Goal: Task Accomplishment & Management: Manage account settings

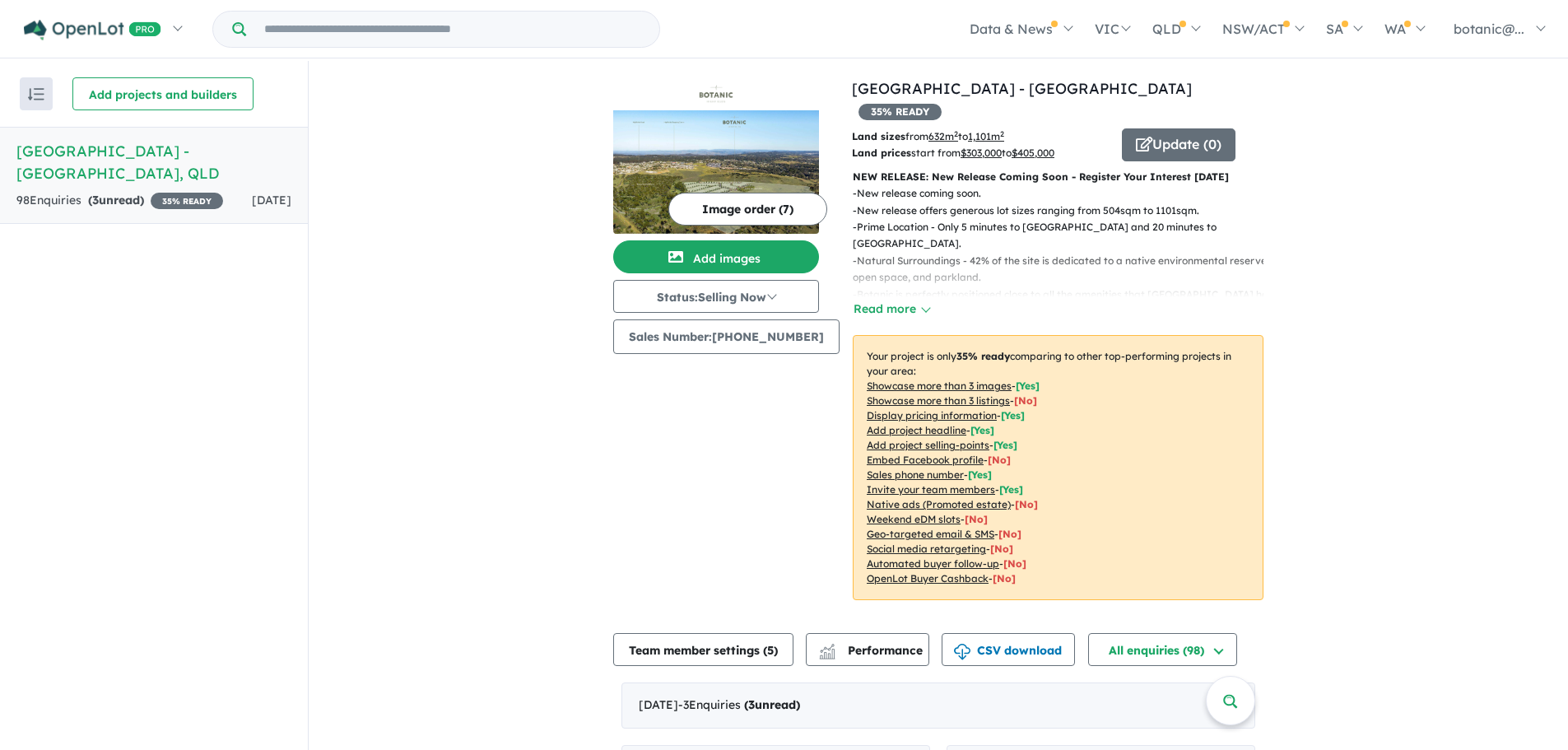
scroll to position [576, 0]
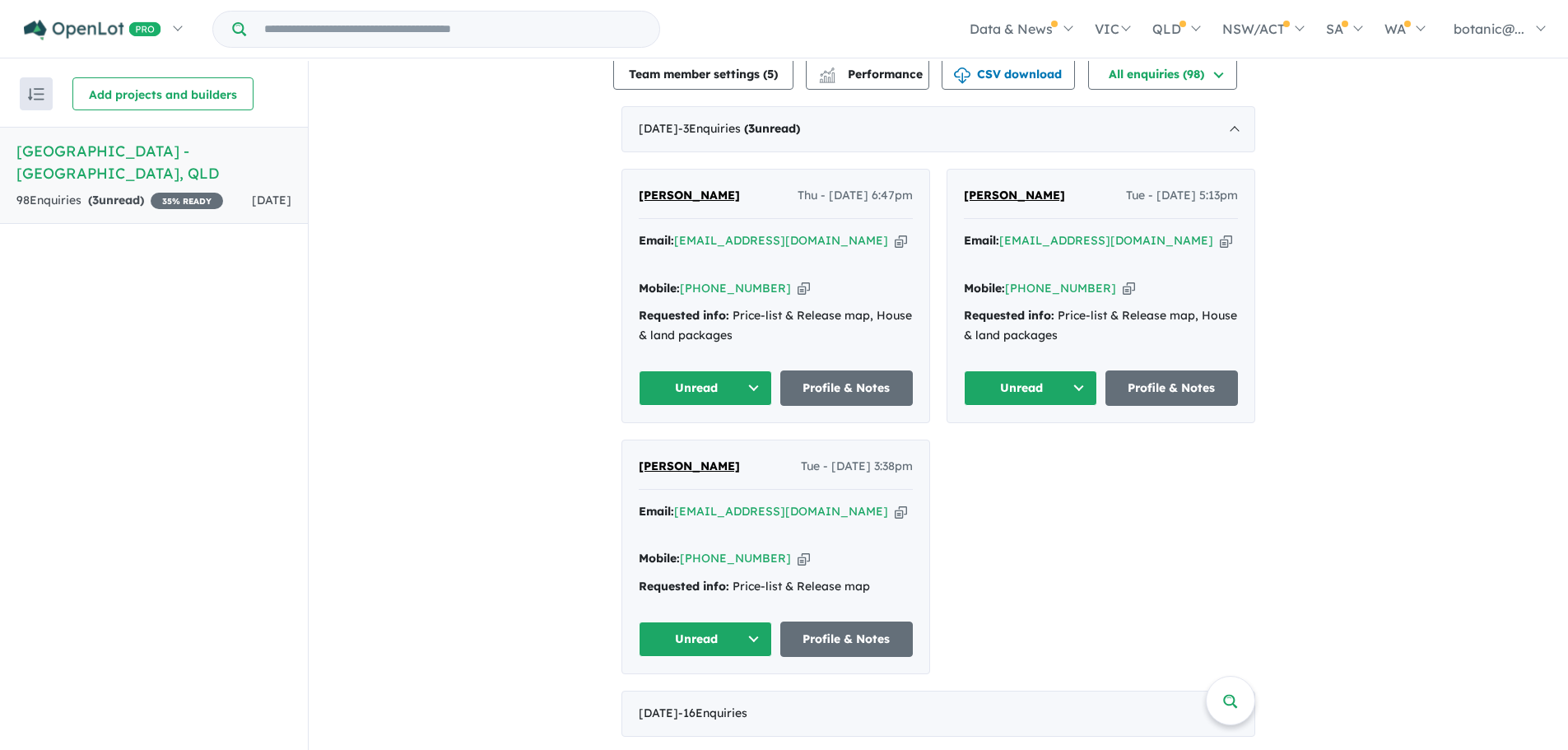
click at [1074, 371] on button "Unread" at bounding box center [1030, 388] width 133 height 35
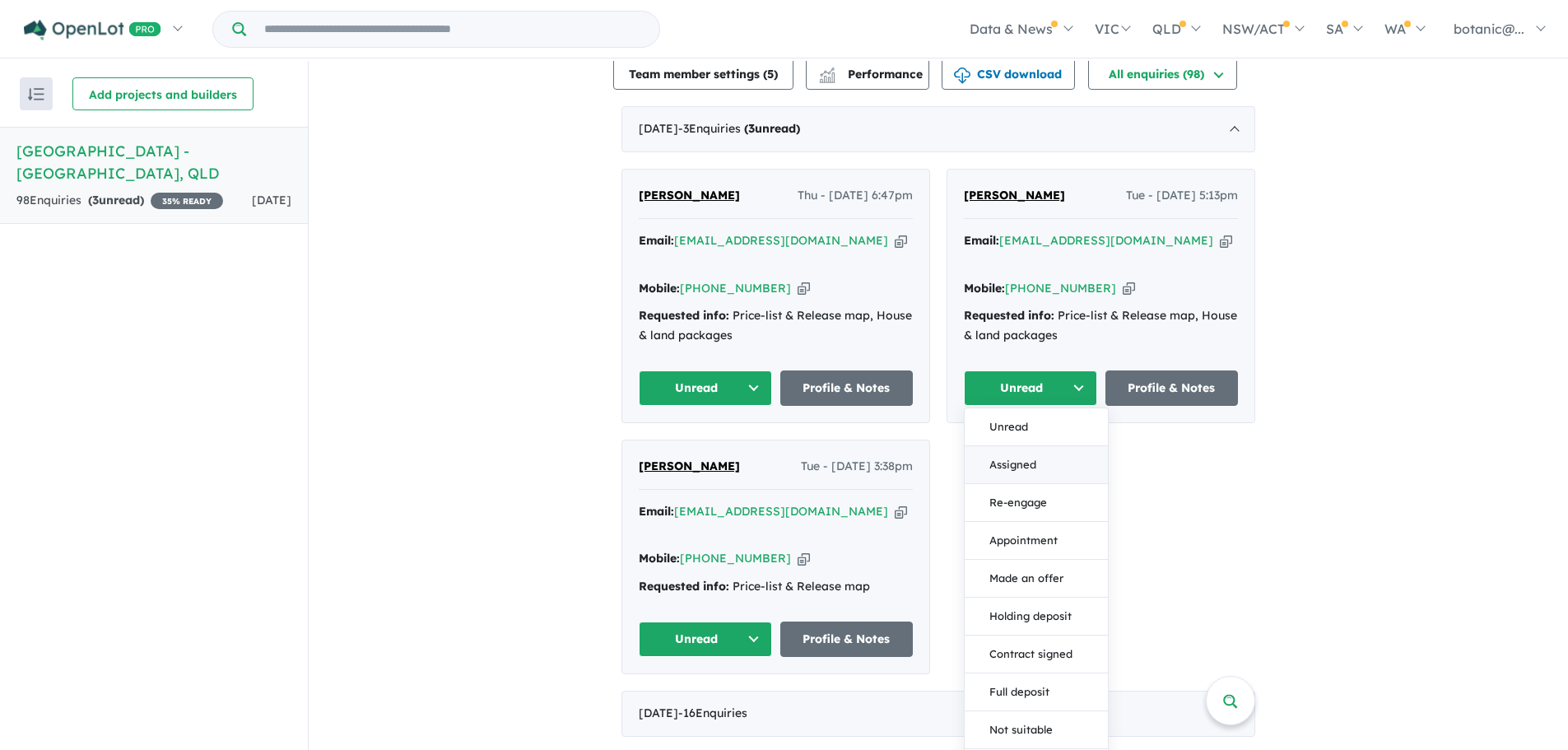
click at [1025, 446] on button "Assigned" at bounding box center [1036, 464] width 143 height 38
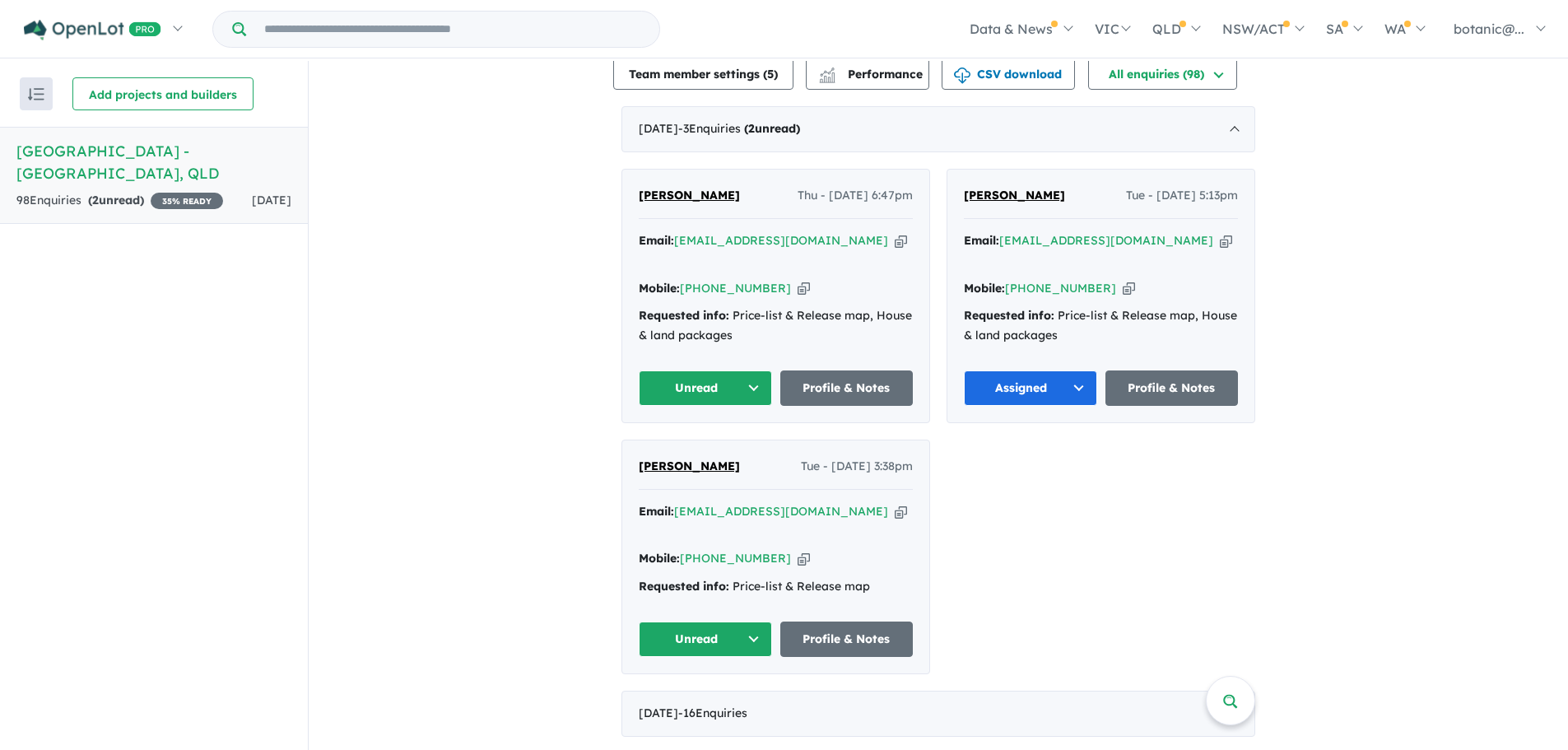
click at [662, 458] on span "[PERSON_NAME]" at bounding box center [689, 466] width 101 height 15
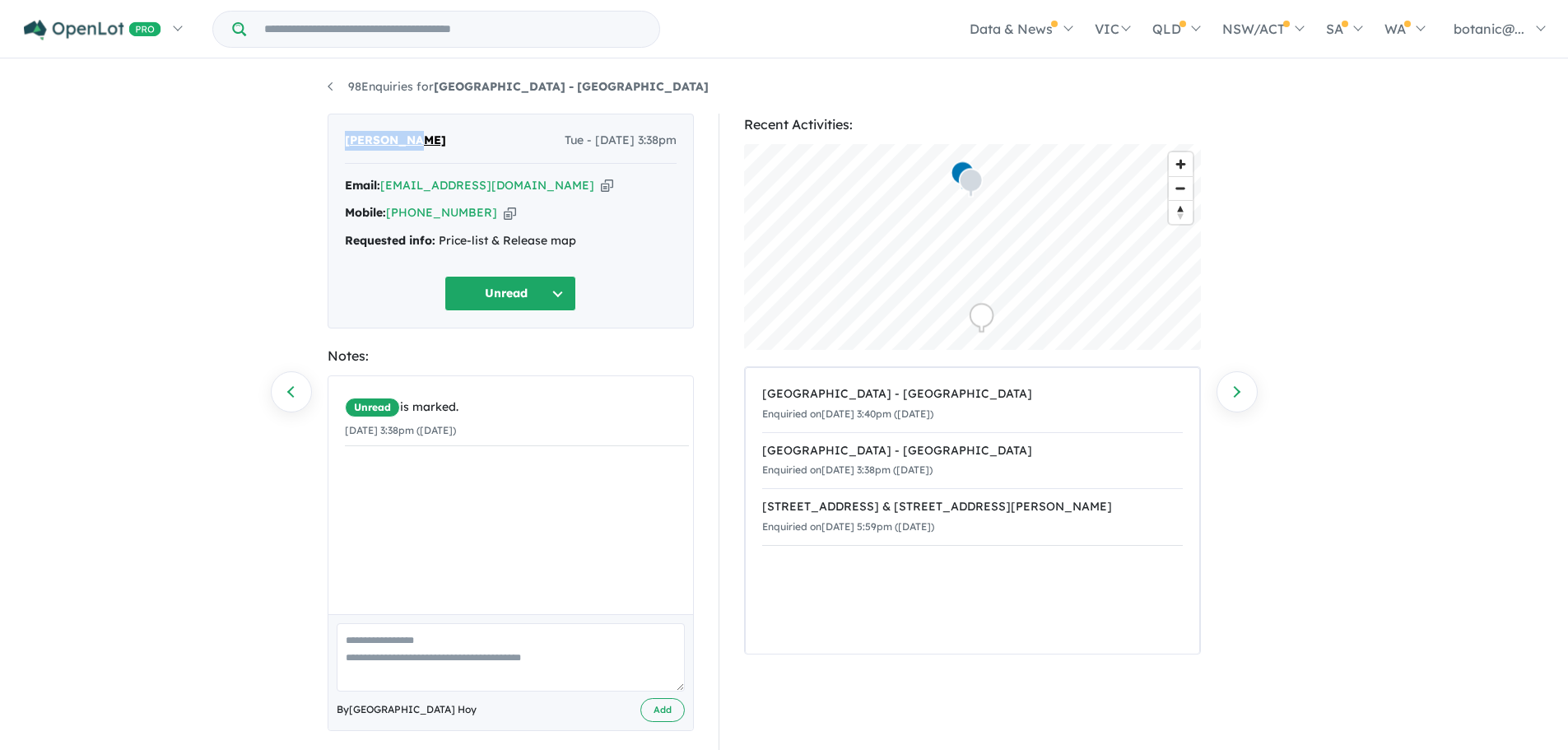
drag, startPoint x: 432, startPoint y: 137, endPoint x: 345, endPoint y: 137, distance: 87.0
click at [345, 137] on div "[PERSON_NAME] - [DATE] 3:38pm" at bounding box center [511, 147] width 332 height 33
copy span "[PERSON_NAME]"
click at [601, 189] on icon "button" at bounding box center [607, 185] width 13 height 18
copy span "[PERSON_NAME]"
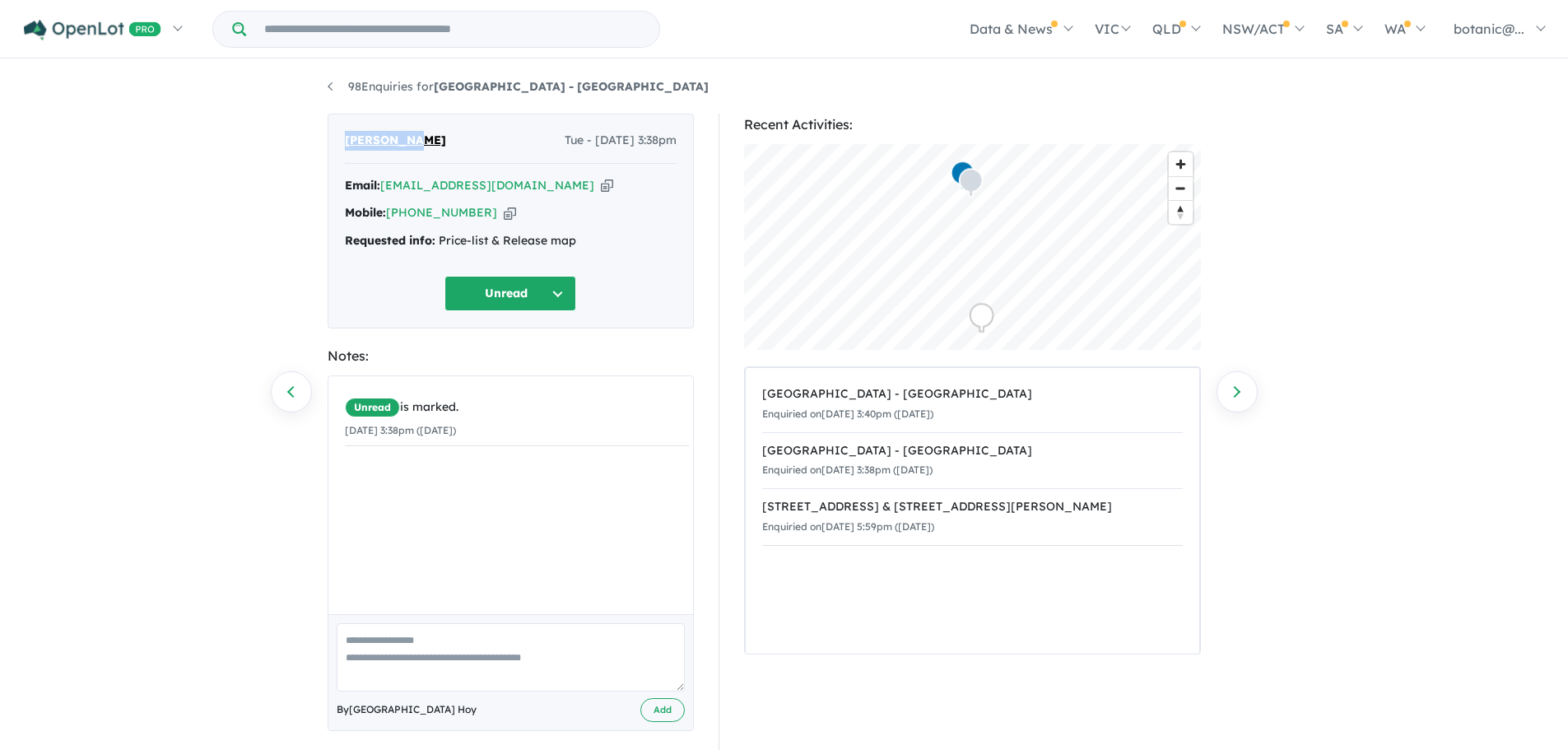
click at [504, 210] on icon "button" at bounding box center [510, 212] width 13 height 18
copy span "[PERSON_NAME]"
drag, startPoint x: 604, startPoint y: 245, endPoint x: 439, endPoint y: 244, distance: 165.0
click at [439, 244] on div "Requested info: Price-list & Release map" at bounding box center [511, 240] width 332 height 19
copy div "Price-list & Release map"
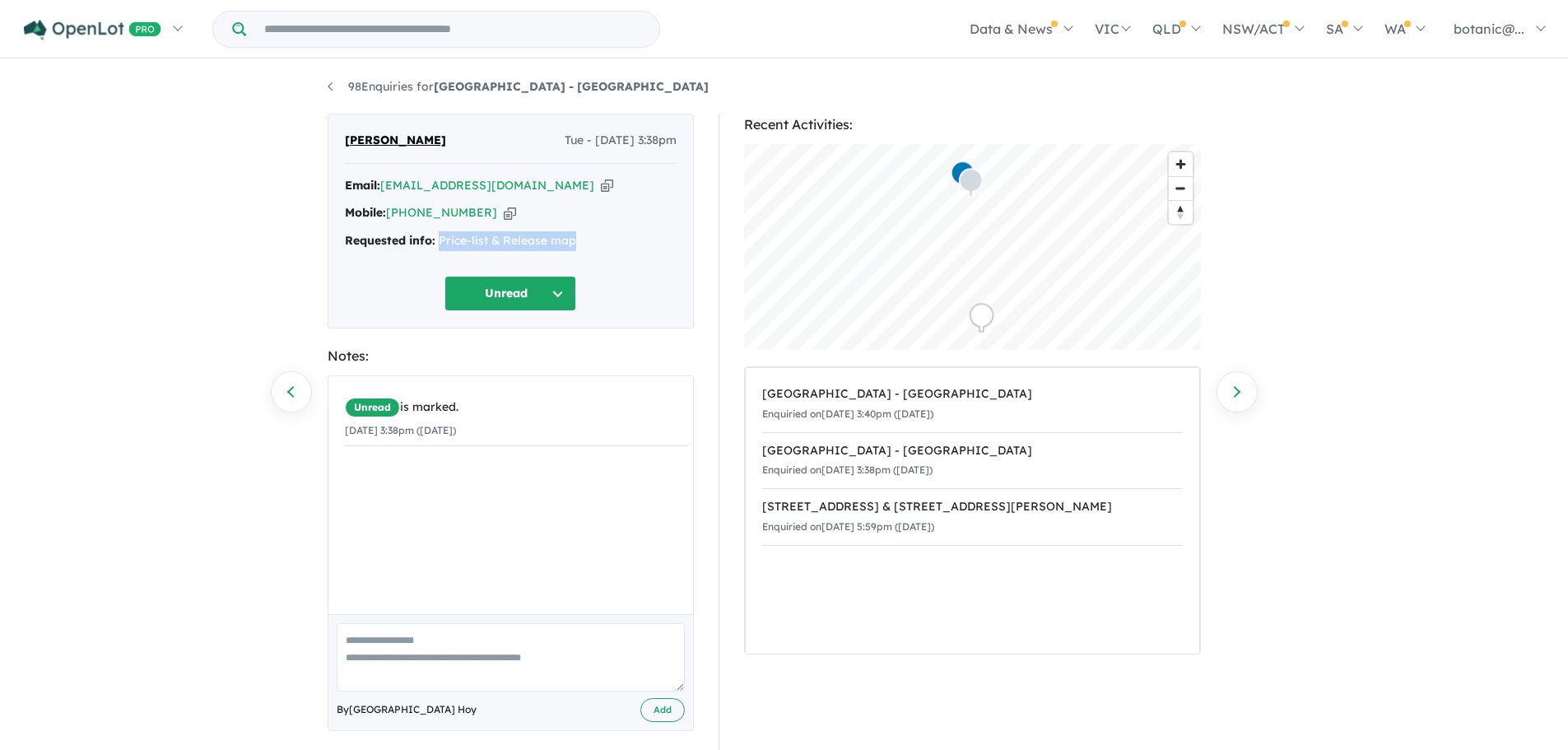
click at [563, 294] on button "Unread" at bounding box center [510, 293] width 131 height 35
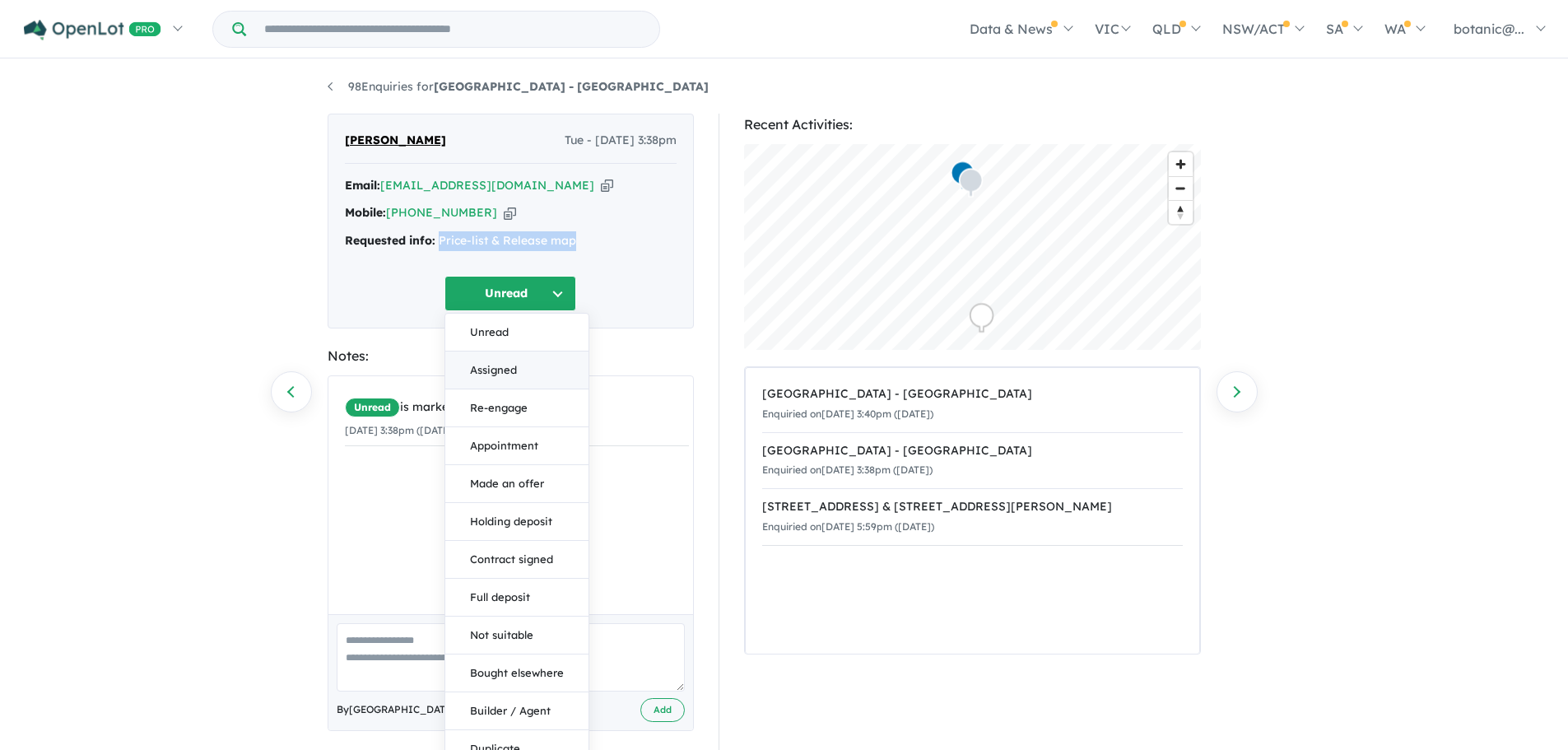
click at [531, 370] on button "Assigned" at bounding box center [516, 370] width 143 height 38
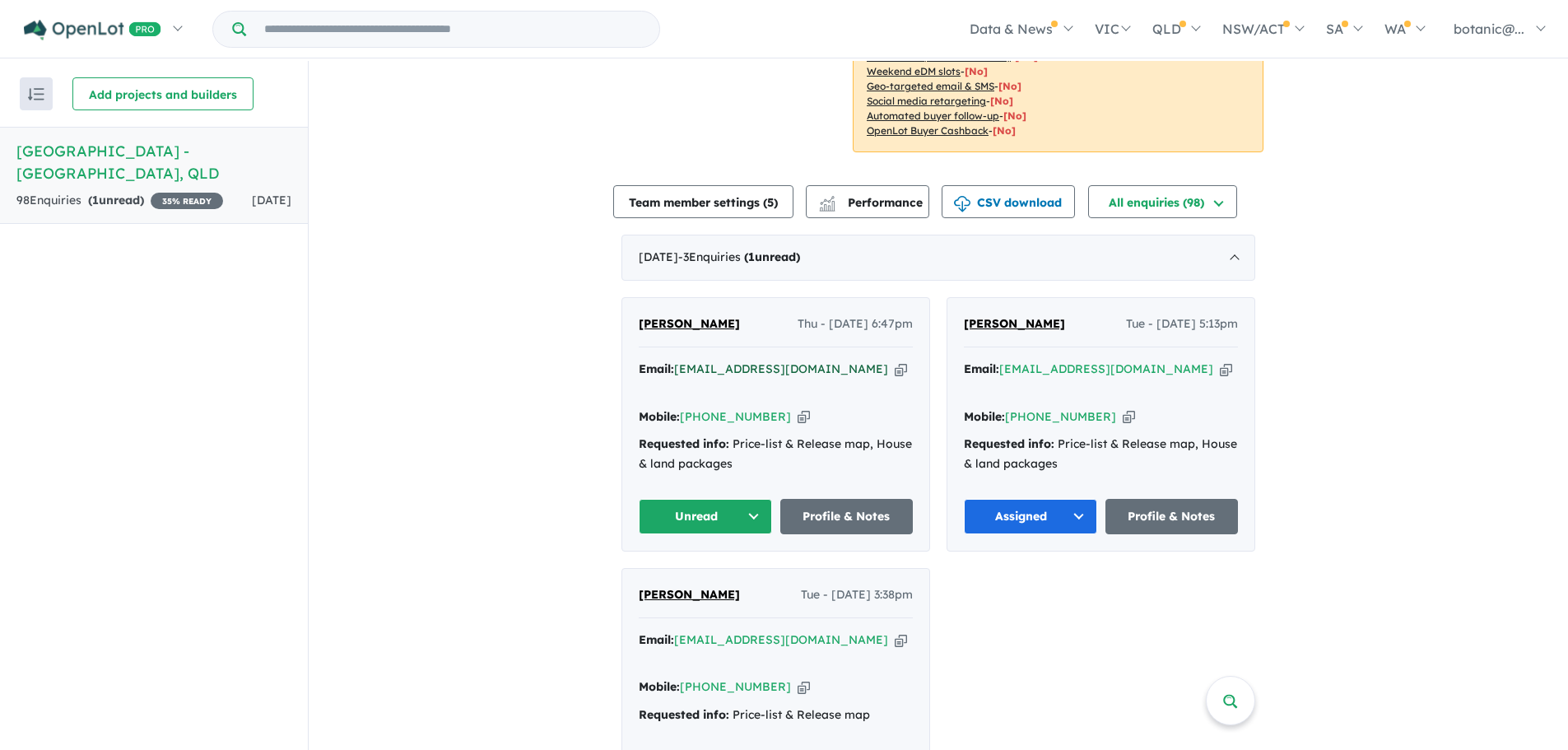
scroll to position [494, 0]
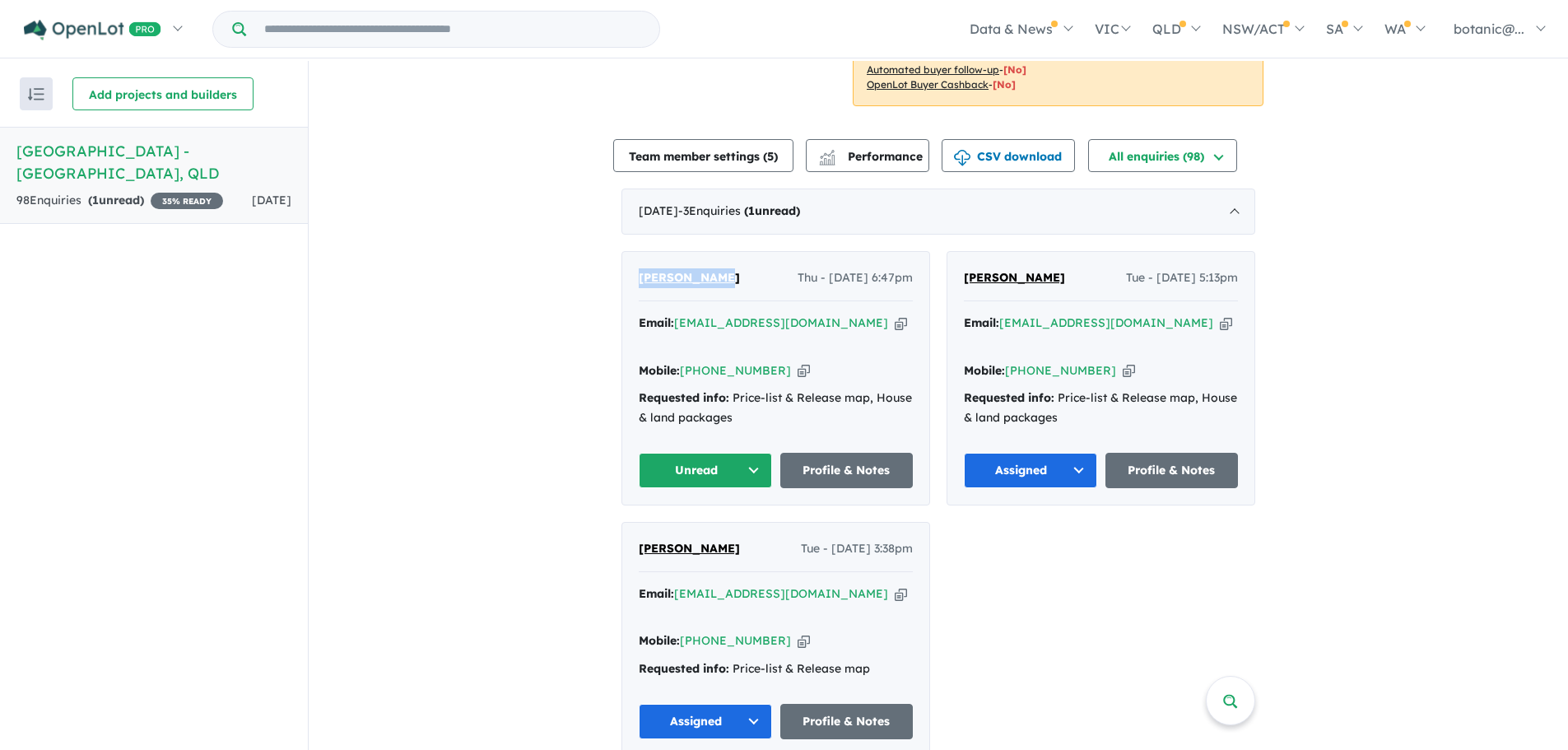
drag, startPoint x: 727, startPoint y: 259, endPoint x: 626, endPoint y: 259, distance: 101.0
click at [626, 259] on div "Sue McIntosh Thu - 04/09/2025, 6:47pm Email: suemcintosh13@gmail.com Copied! Mo…" at bounding box center [775, 378] width 307 height 253
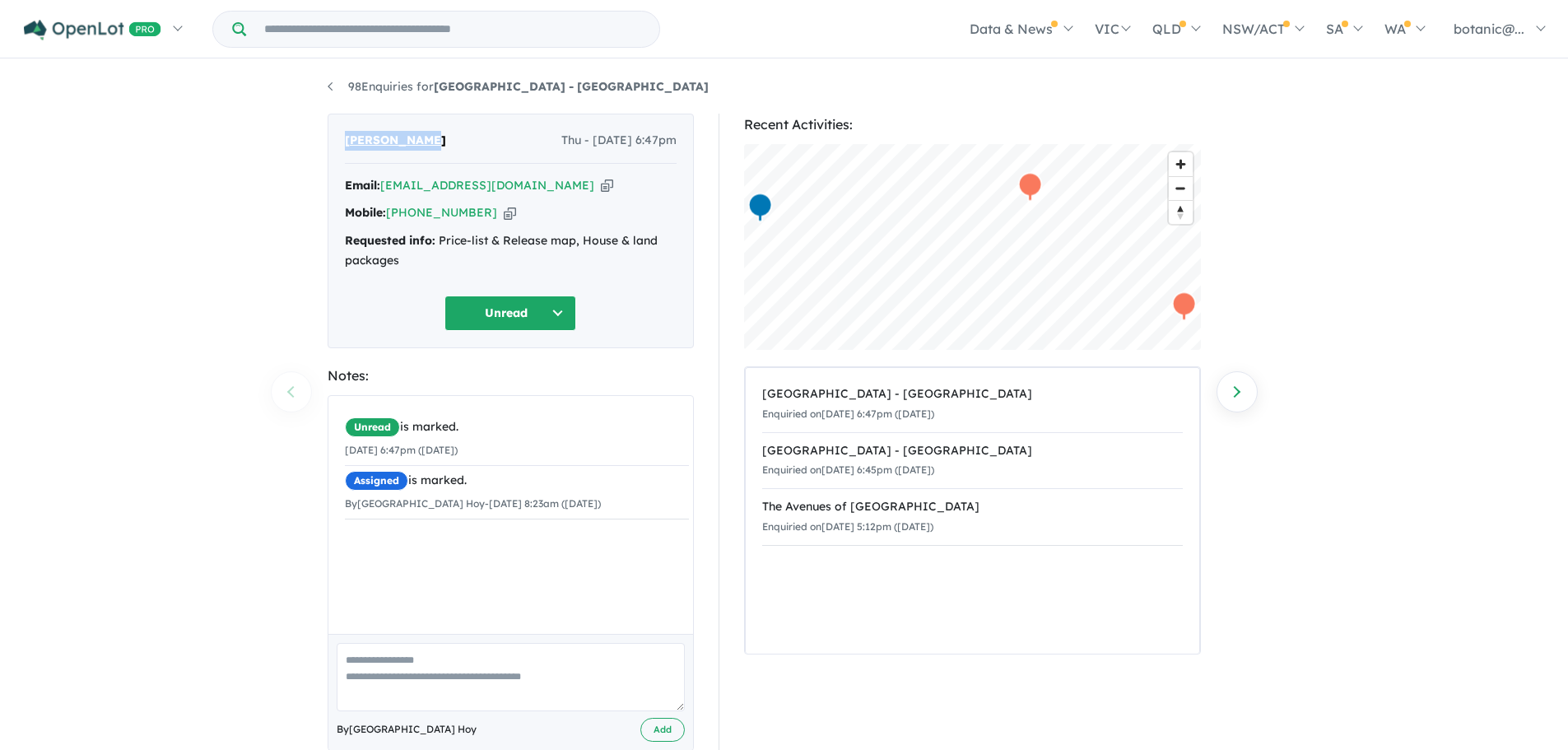
drag, startPoint x: 444, startPoint y: 141, endPoint x: 328, endPoint y: 143, distance: 116.0
click at [328, 143] on div "Sue McIntosh Thu - 04/09/2025, 6:47pm Email: suemcintosh13@gmail.com Copied! Mo…" at bounding box center [511, 231] width 367 height 234
copy span "[PERSON_NAME]"
click at [601, 187] on icon "button" at bounding box center [607, 185] width 13 height 18
copy span "[PERSON_NAME]"
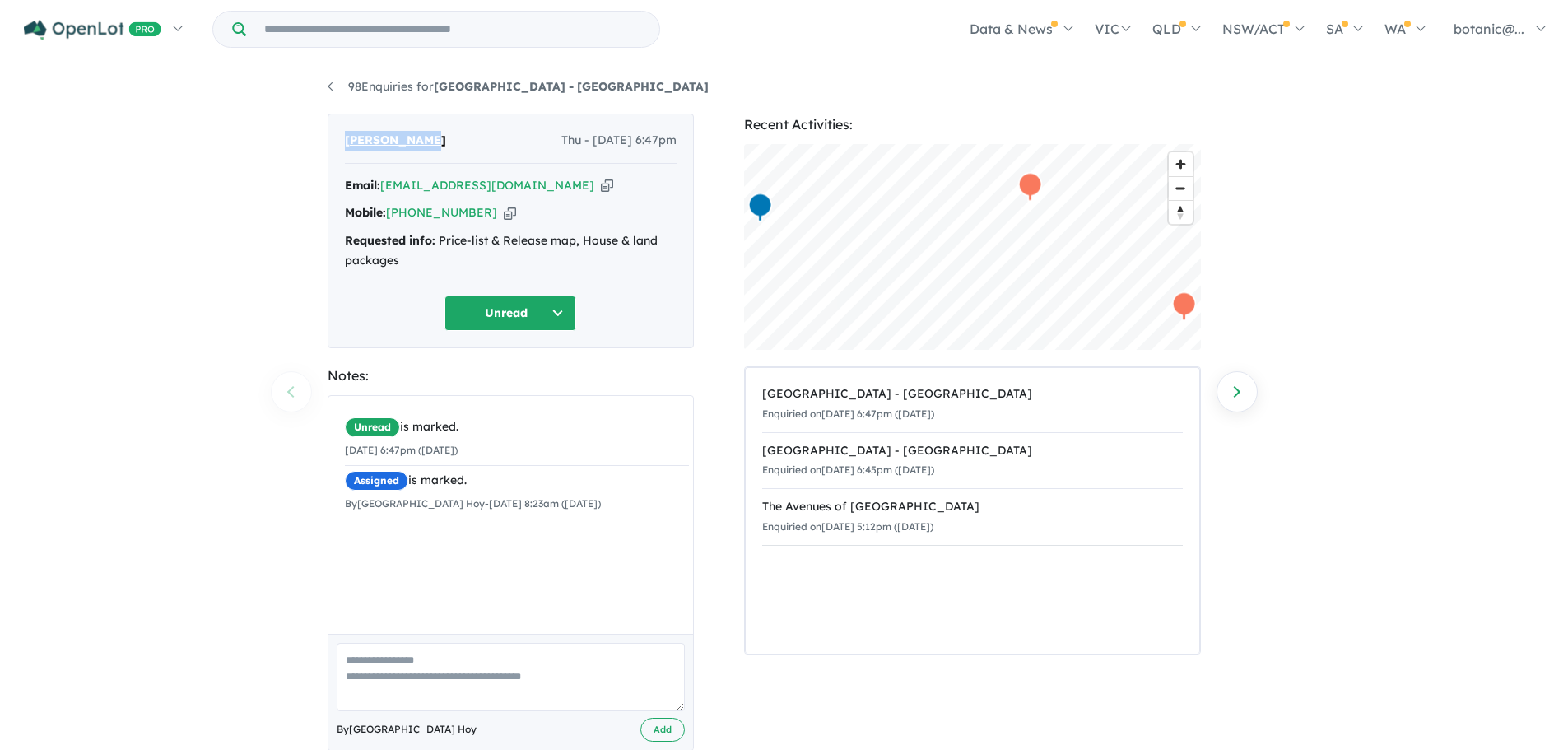
click at [504, 210] on icon "button" at bounding box center [510, 212] width 13 height 18
copy span "[PERSON_NAME]"
drag, startPoint x: 404, startPoint y: 259, endPoint x: 442, endPoint y: 240, distance: 42.5
click at [442, 240] on div "Requested info: Price-list & Release map, House & land packages" at bounding box center [511, 250] width 332 height 40
copy div "Price-list & Release map, House & land packages"
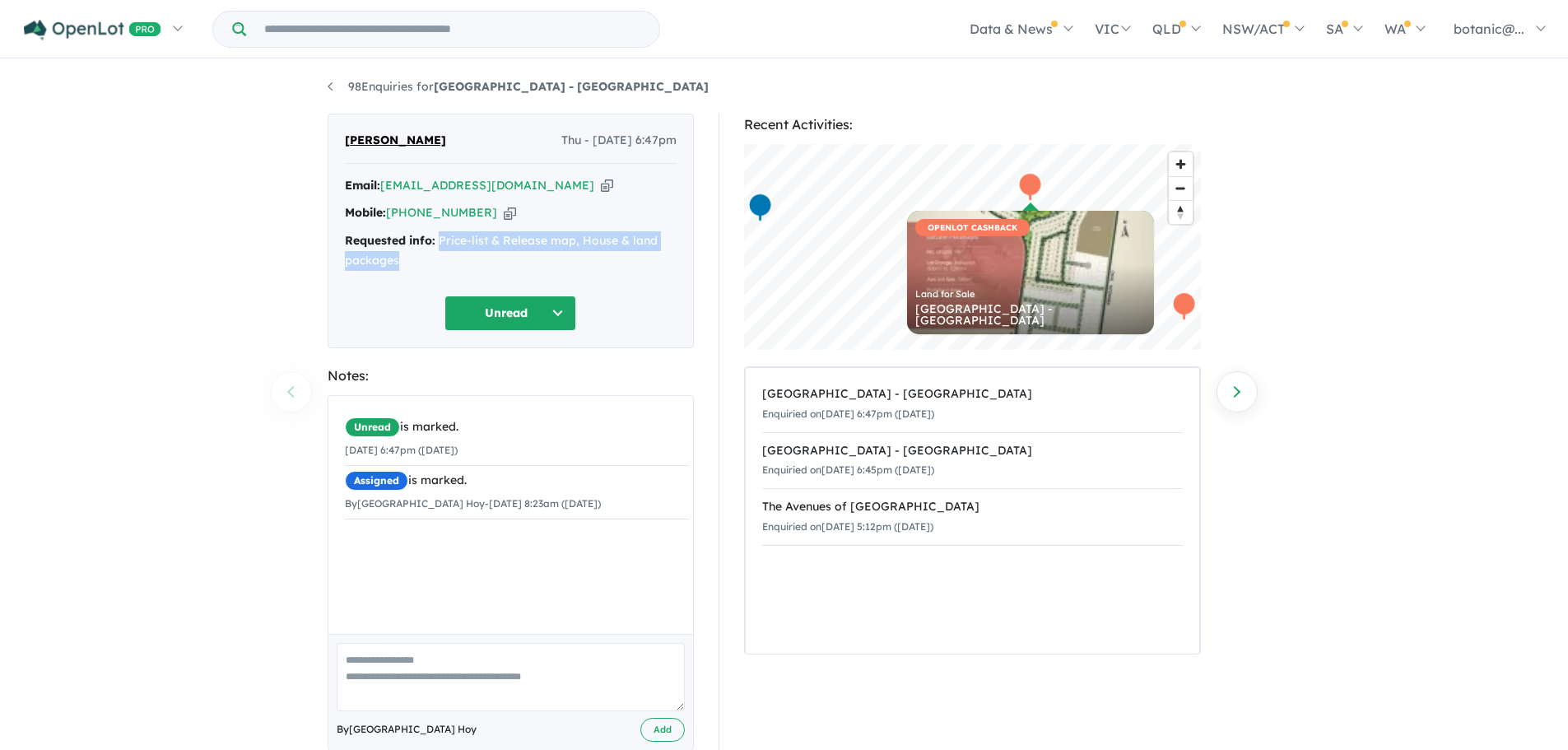
click at [555, 312] on button "Unread" at bounding box center [510, 313] width 131 height 35
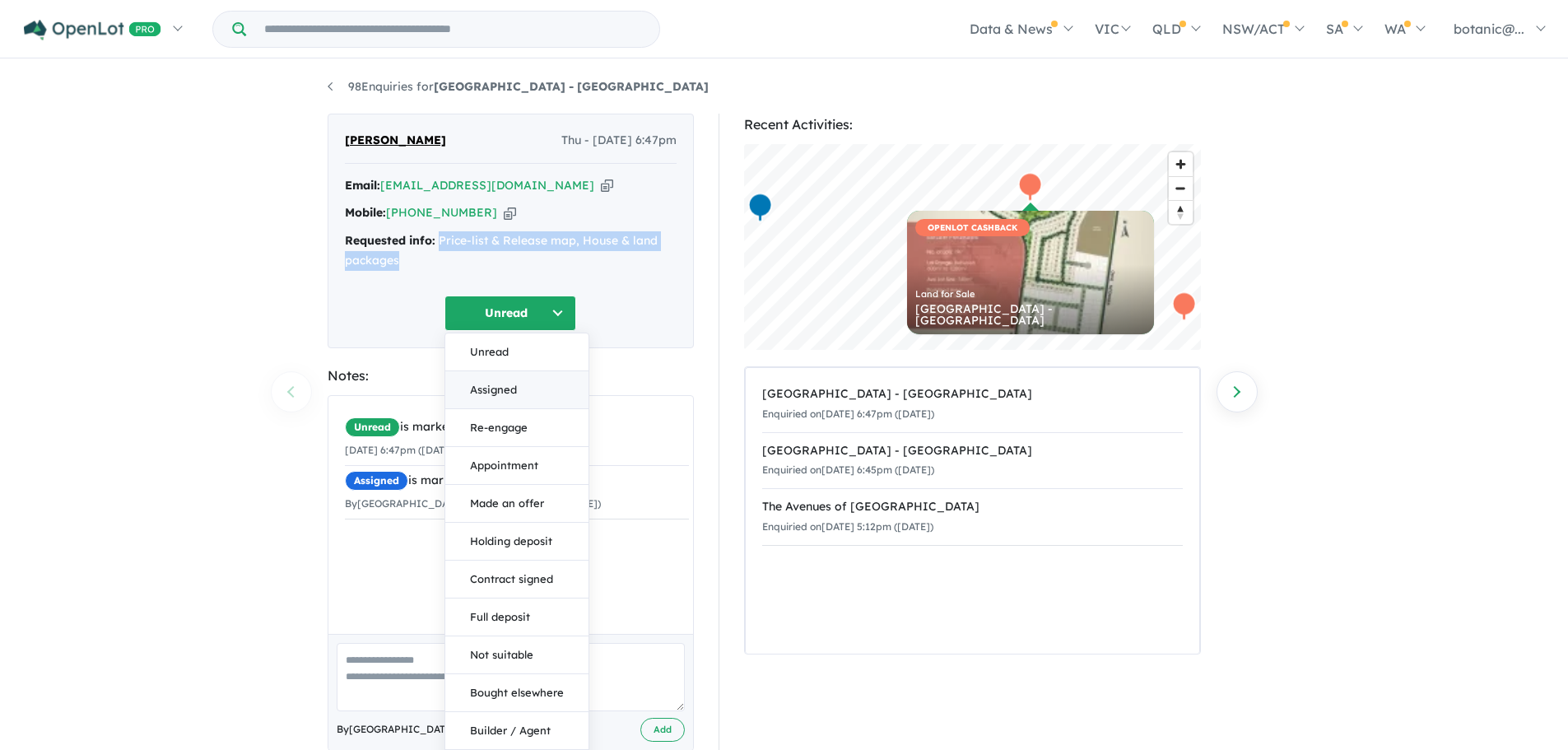
click at [533, 391] on button "Assigned" at bounding box center [516, 390] width 143 height 38
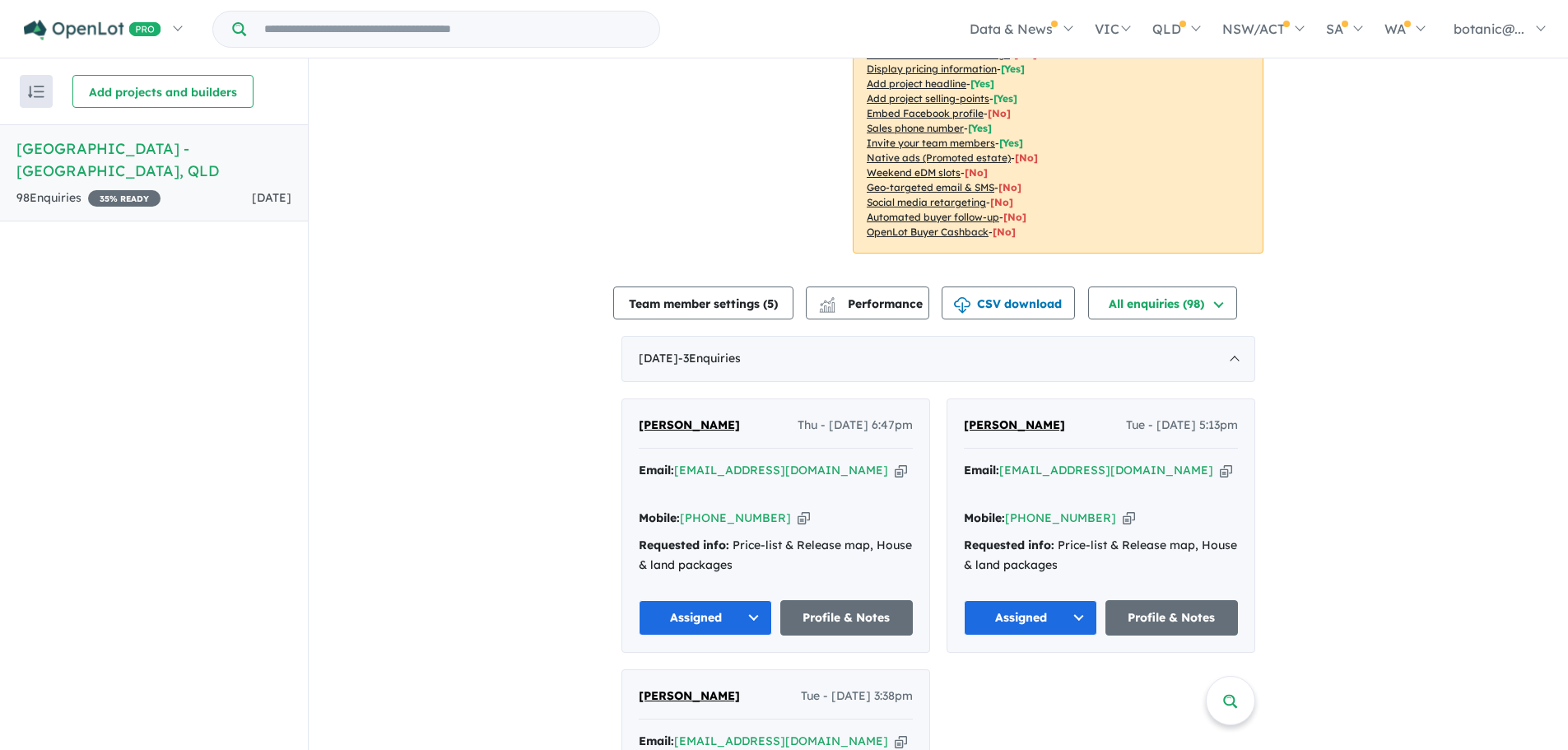
scroll to position [329, 0]
